Goal: Task Accomplishment & Management: Use online tool/utility

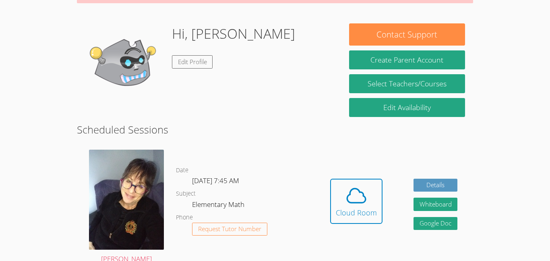
scroll to position [108, 0]
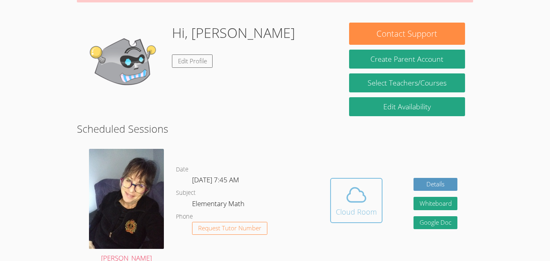
click at [359, 206] on div "Cloud Room" at bounding box center [356, 211] width 41 height 11
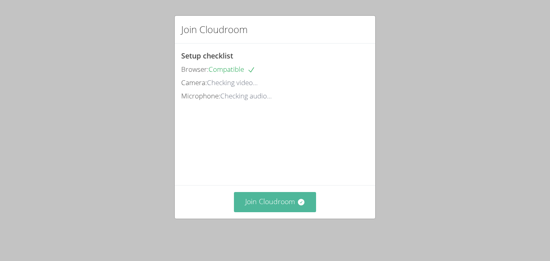
click at [245, 209] on button "Join Cloudroom" at bounding box center [275, 202] width 83 height 20
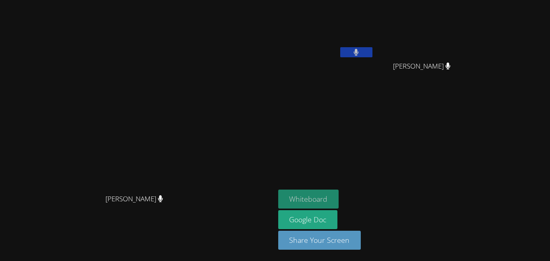
click at [339, 196] on button "Whiteboard" at bounding box center [308, 198] width 61 height 19
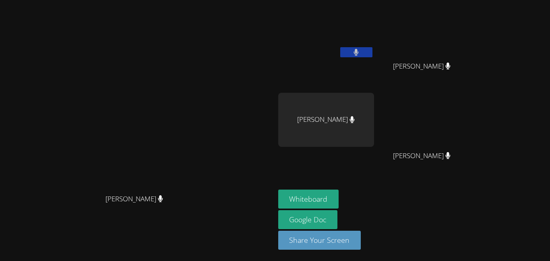
click at [359, 54] on icon at bounding box center [356, 52] width 5 height 7
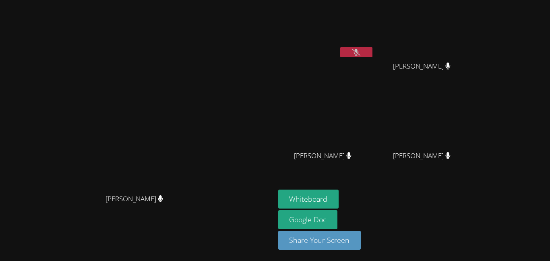
click at [361, 55] on icon at bounding box center [356, 52] width 8 height 7
click at [359, 53] on icon at bounding box center [356, 52] width 5 height 7
click at [451, 66] on icon at bounding box center [448, 65] width 5 height 7
click at [451, 65] on icon at bounding box center [448, 65] width 5 height 7
click at [373, 53] on button at bounding box center [356, 52] width 32 height 10
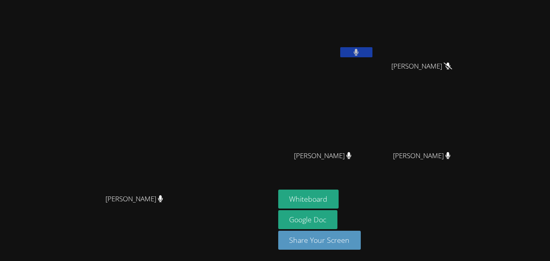
click at [373, 51] on button at bounding box center [356, 52] width 32 height 10
click at [359, 50] on icon at bounding box center [356, 52] width 5 height 7
click at [373, 53] on button at bounding box center [356, 52] width 32 height 10
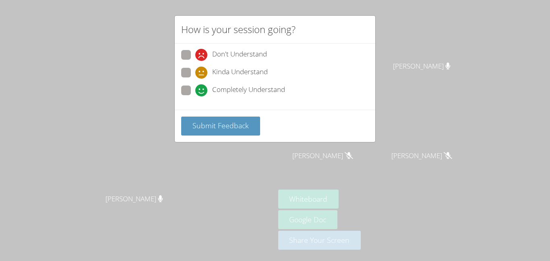
click at [226, 71] on span "Kinda Understand" at bounding box center [240, 72] width 56 height 12
click at [202, 71] on input "Kinda Understand" at bounding box center [198, 71] width 7 height 7
radio input "true"
click at [218, 126] on span "Submit Feedback" at bounding box center [221, 125] width 56 height 10
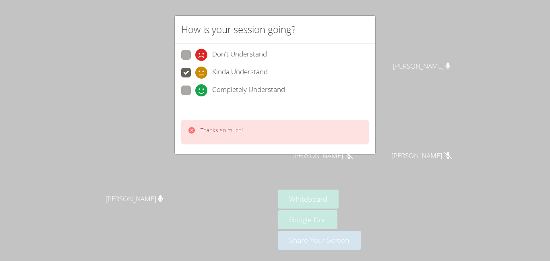
click at [425, 50] on div "How is your session going? Don't Understand Kinda Understand Completely Underst…" at bounding box center [275, 130] width 550 height 261
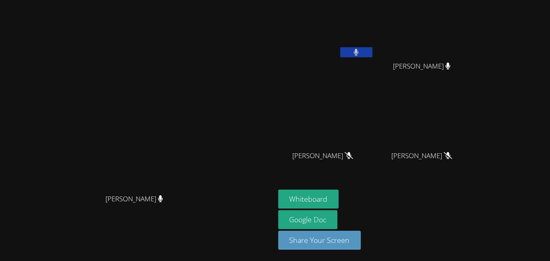
click at [359, 50] on icon at bounding box center [356, 52] width 5 height 7
